Goal: Submit feedback/report problem

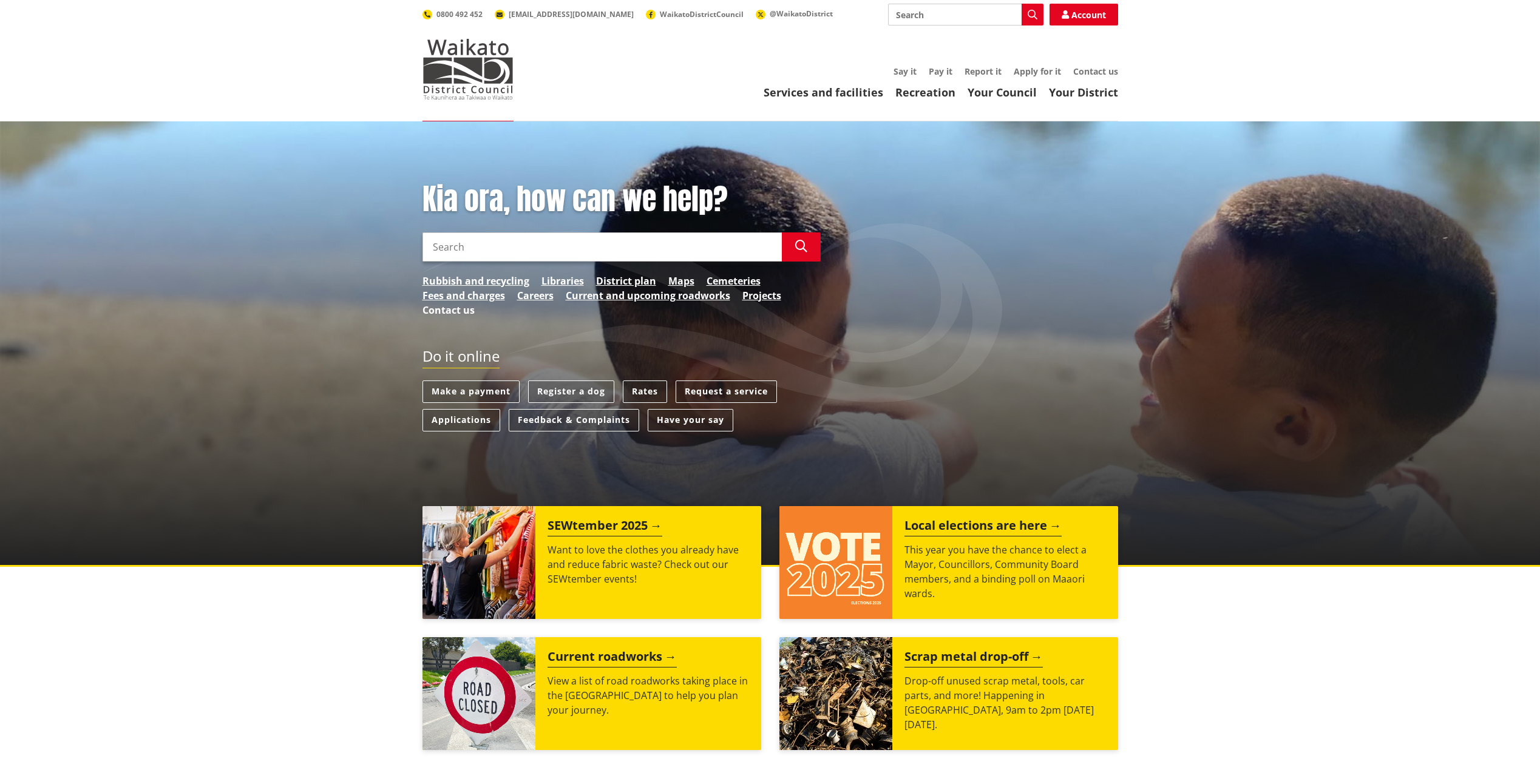
click at [440, 308] on link "Contact us" at bounding box center [449, 310] width 52 height 15
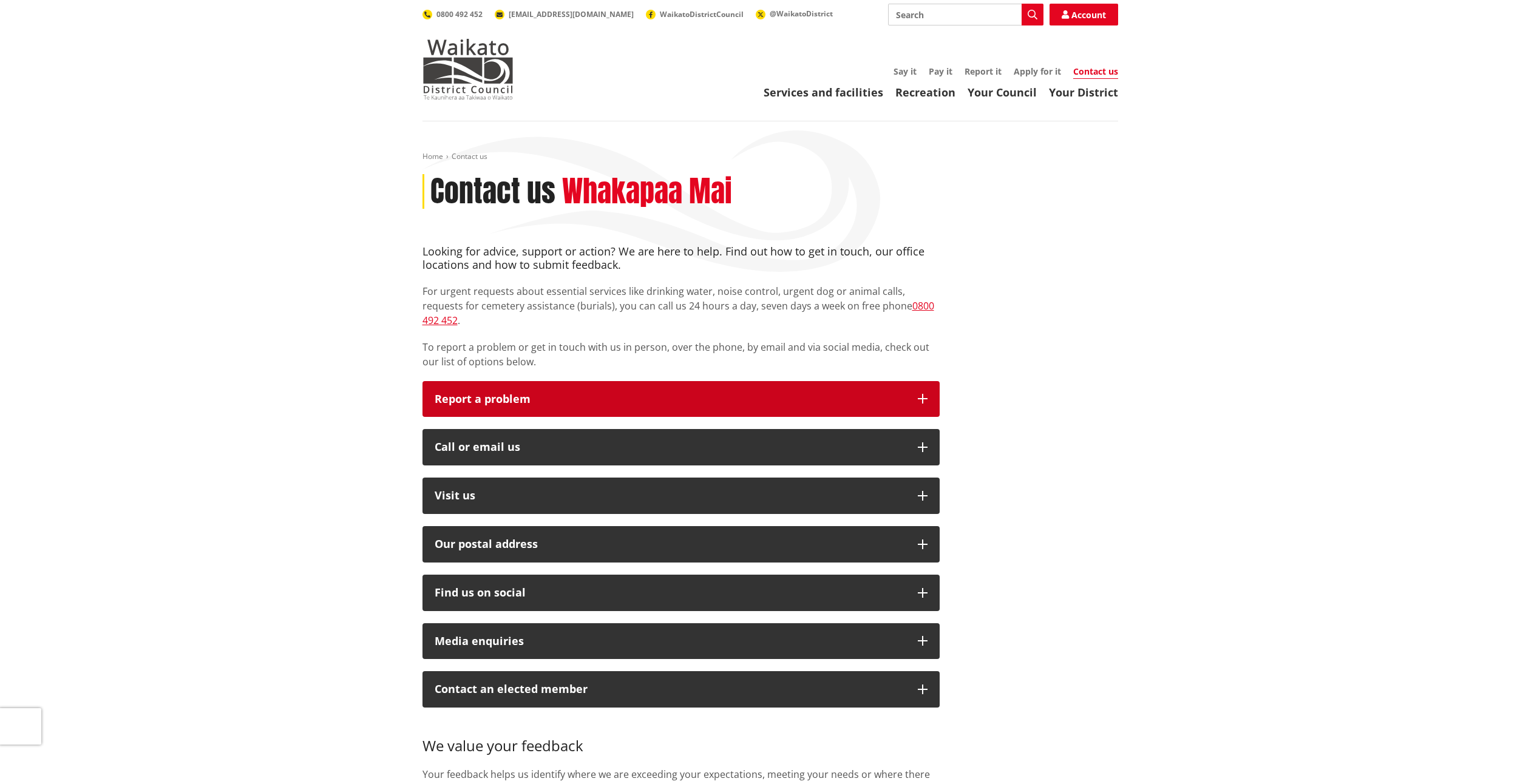
click at [472, 393] on p "Report a problem" at bounding box center [670, 399] width 471 height 12
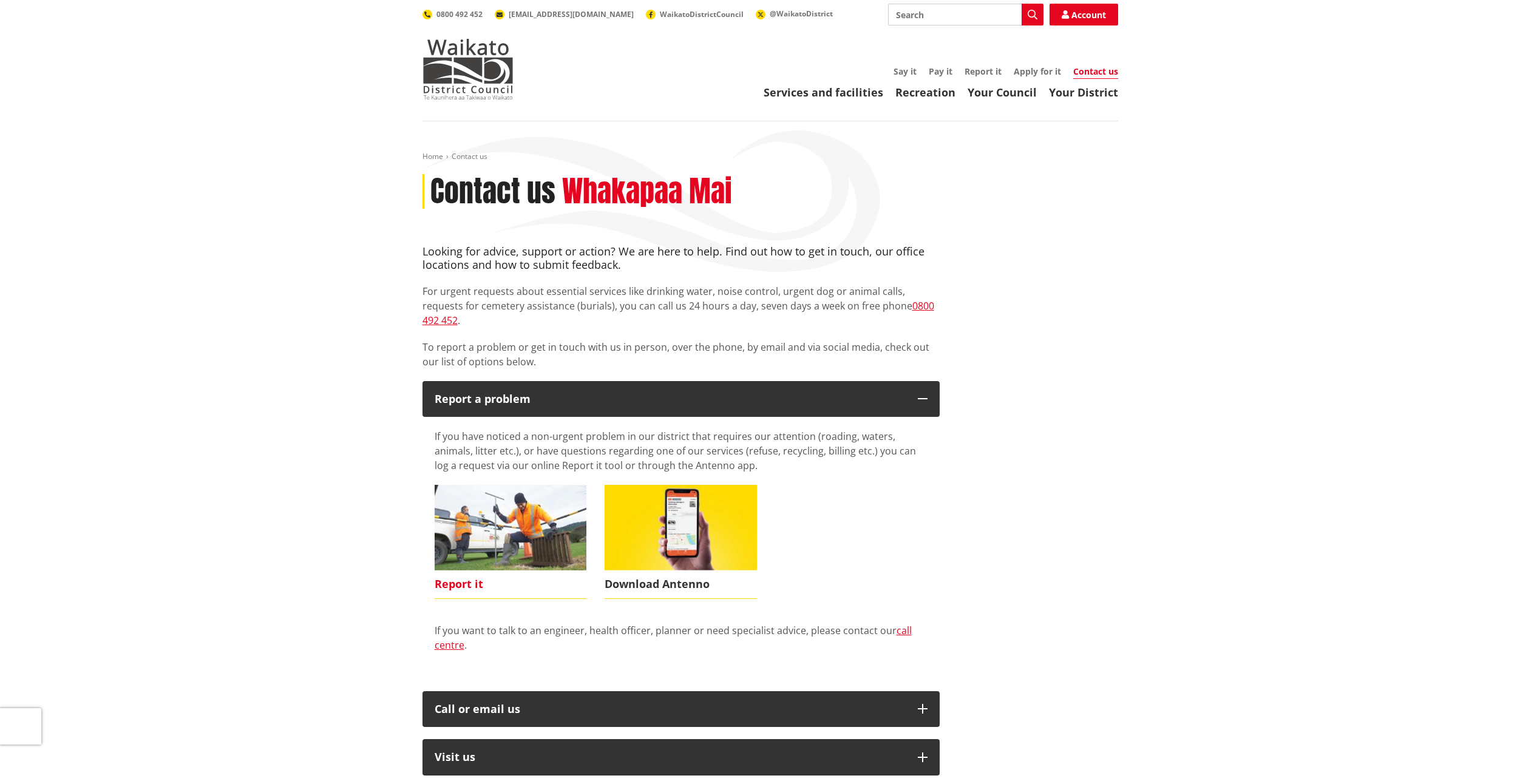
drag, startPoint x: 512, startPoint y: 505, endPoint x: 435, endPoint y: 510, distance: 77.2
click at [512, 505] on img at bounding box center [511, 527] width 152 height 86
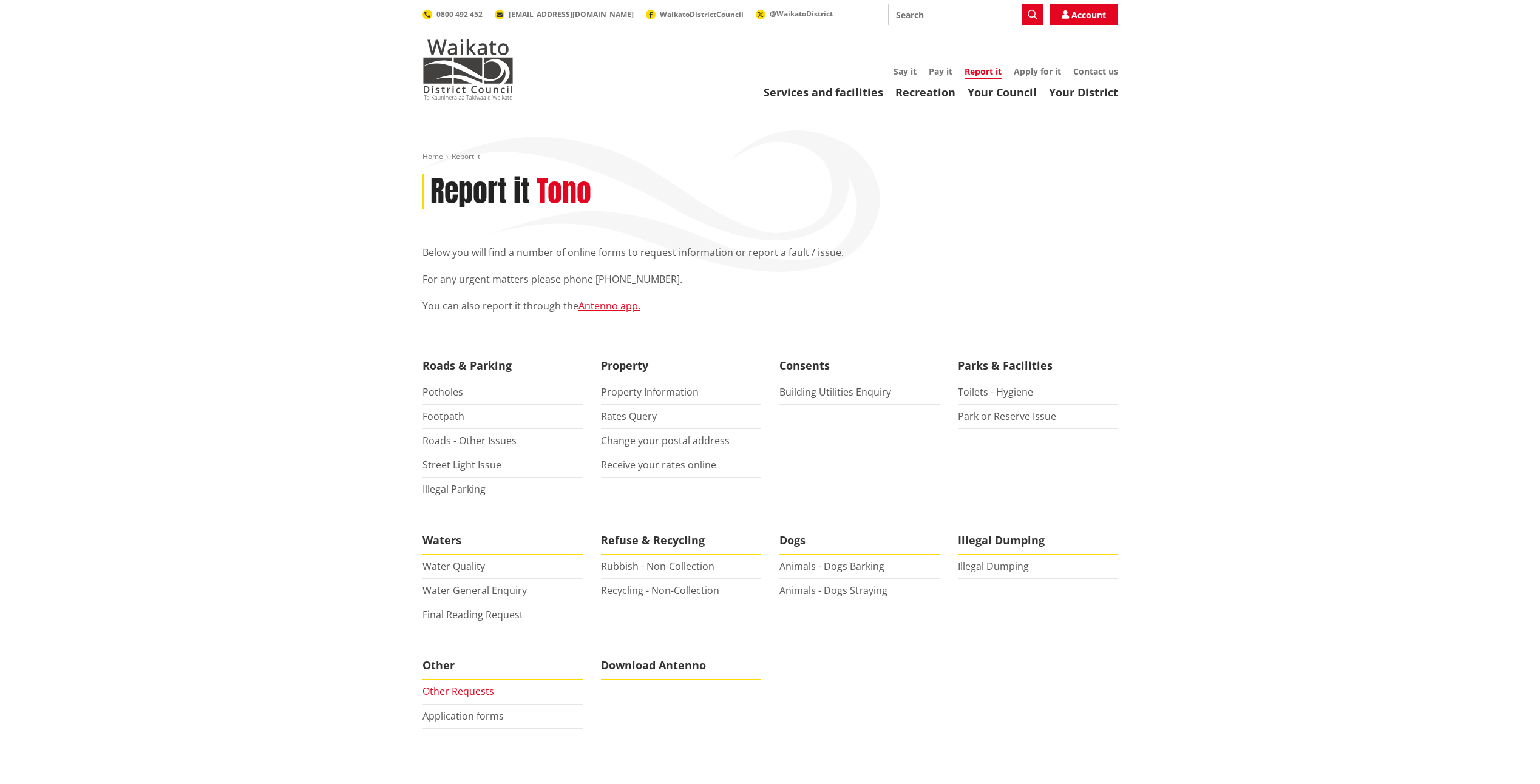
click at [440, 688] on link "Other Requests" at bounding box center [458, 691] width 71 height 13
